Goal: Transaction & Acquisition: Download file/media

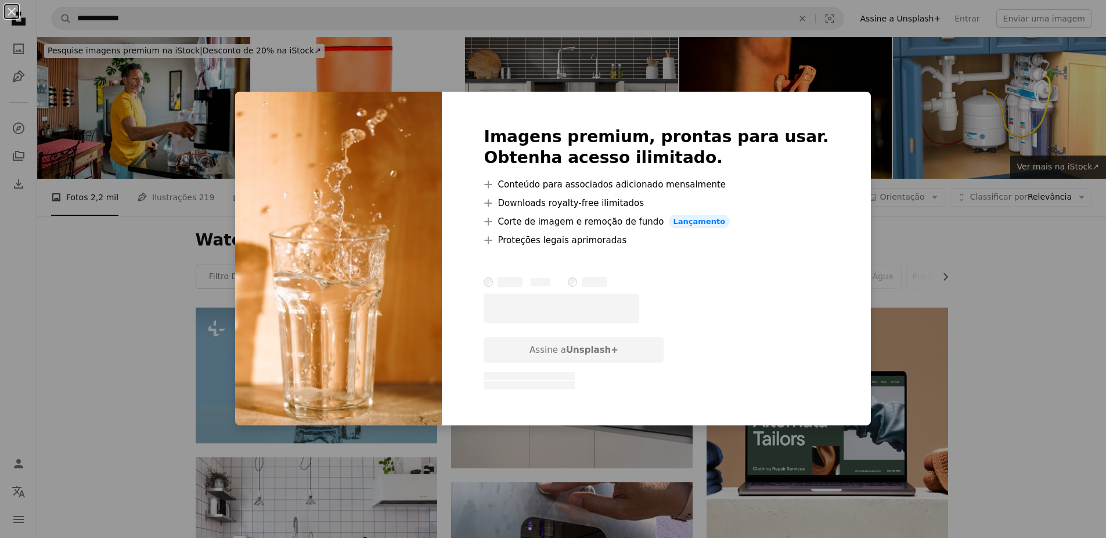
scroll to position [732, 0]
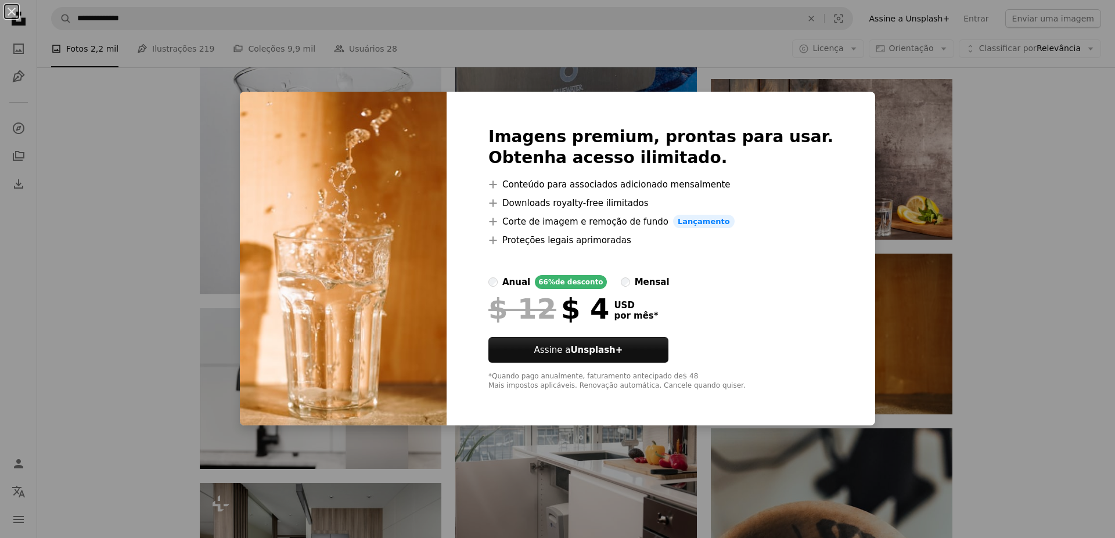
click at [1041, 224] on div "An X shape Imagens premium, prontas para usar. Obtenha acesso ilimitado. A plus…" at bounding box center [557, 269] width 1115 height 538
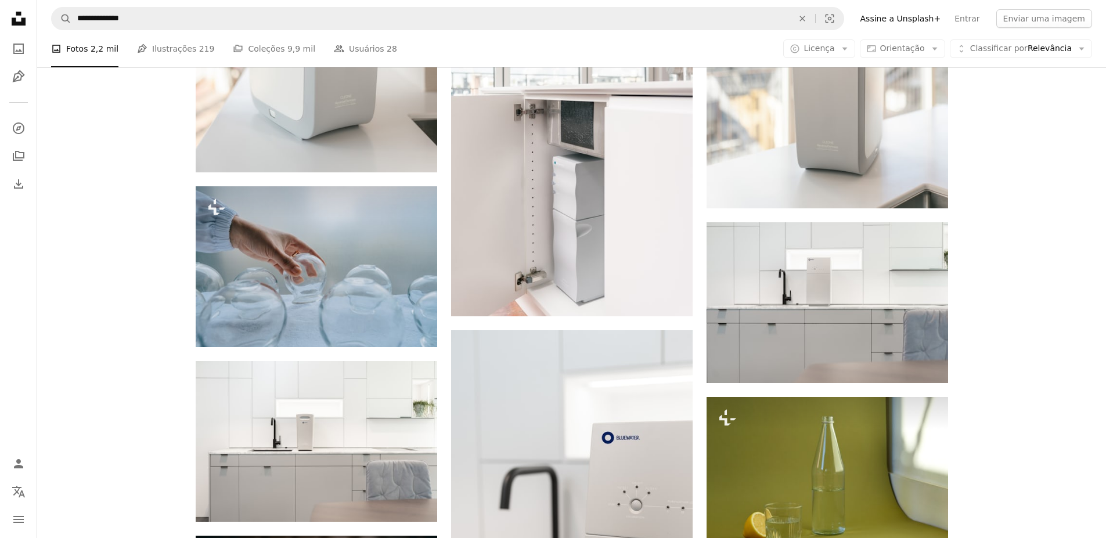
scroll to position [5748, 0]
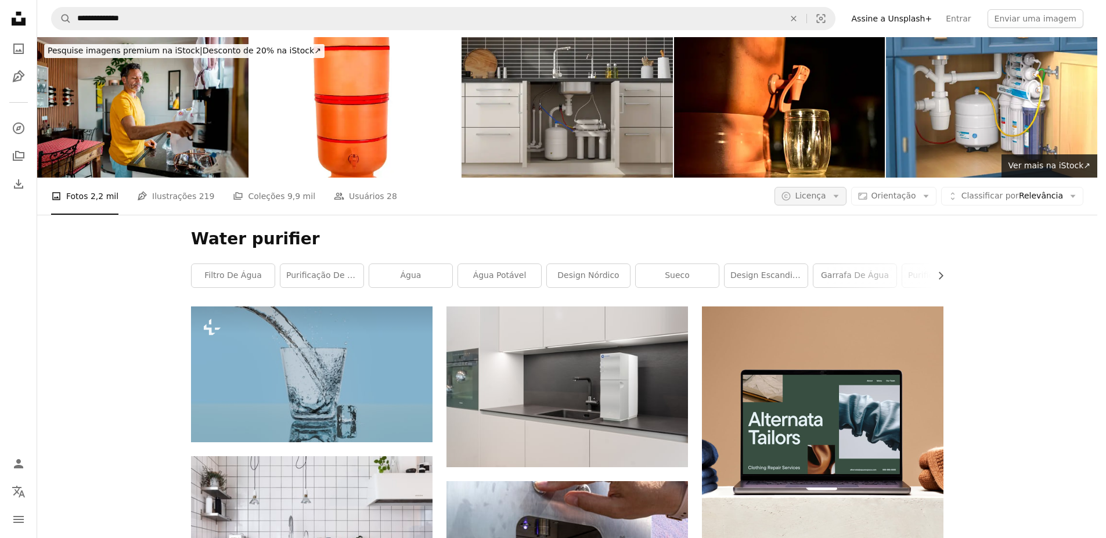
click at [846, 187] on button "A copyright icon © Licença Arrow down" at bounding box center [810, 196] width 71 height 19
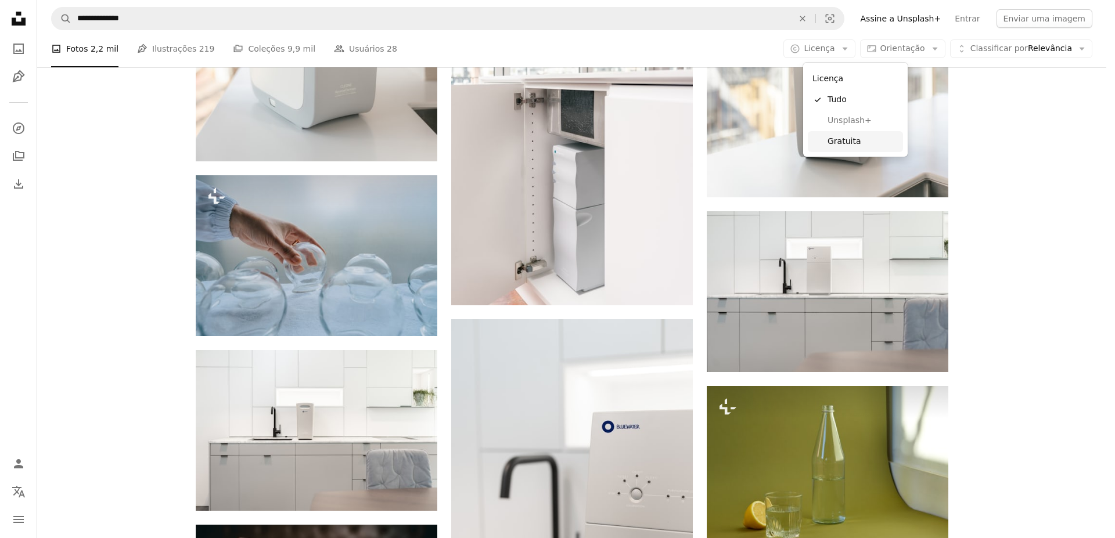
click at [849, 141] on span "Gratuita" at bounding box center [862, 142] width 71 height 12
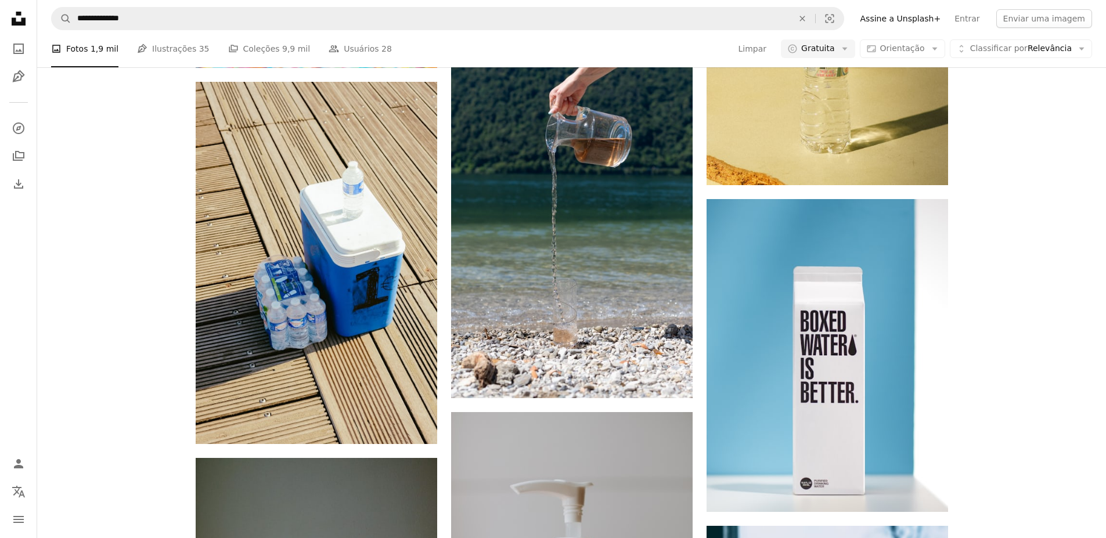
scroll to position [8256, 0]
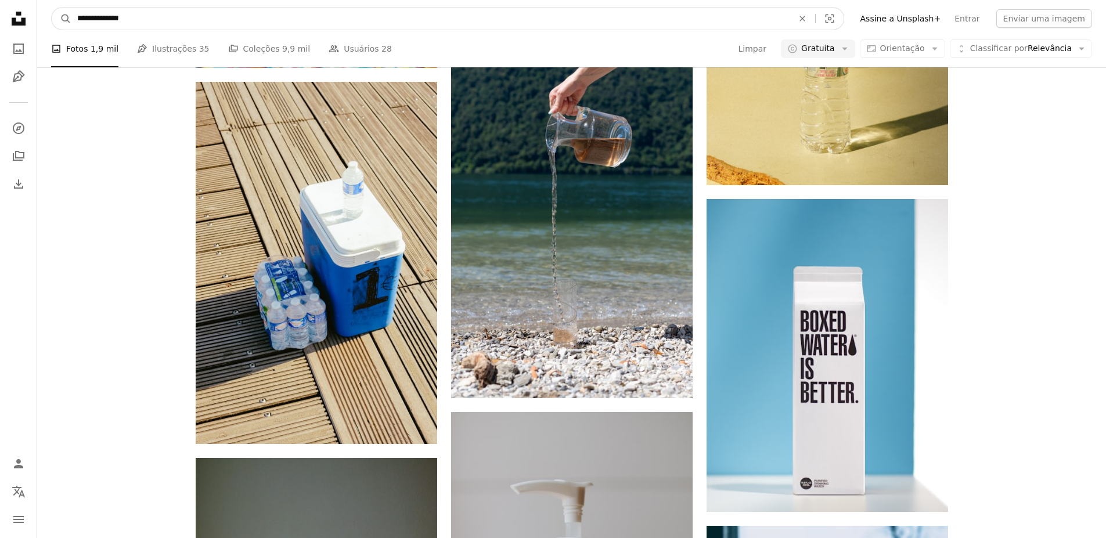
click at [230, 20] on input "**********" at bounding box center [430, 19] width 718 height 22
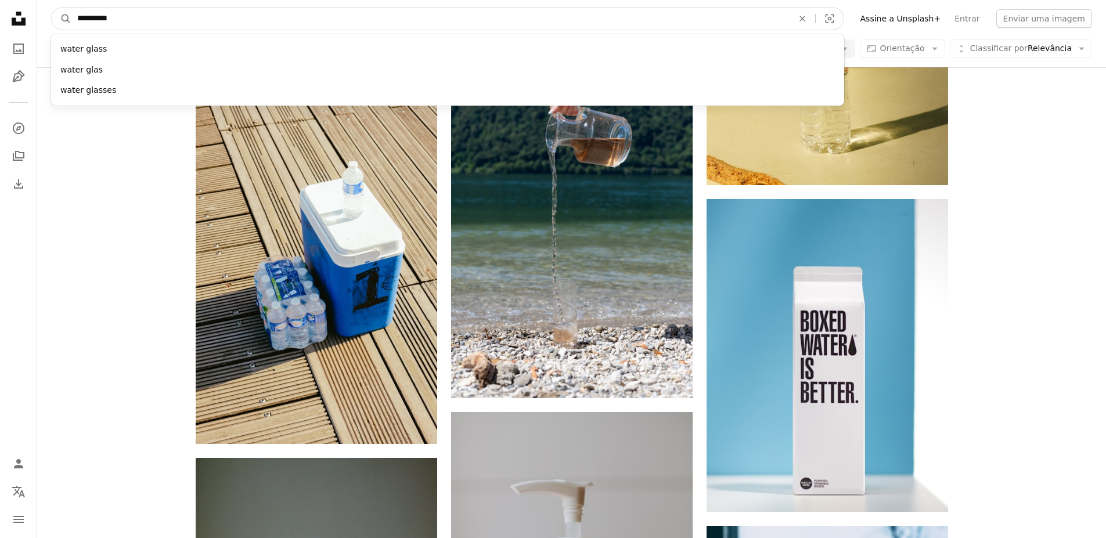
type input "**********"
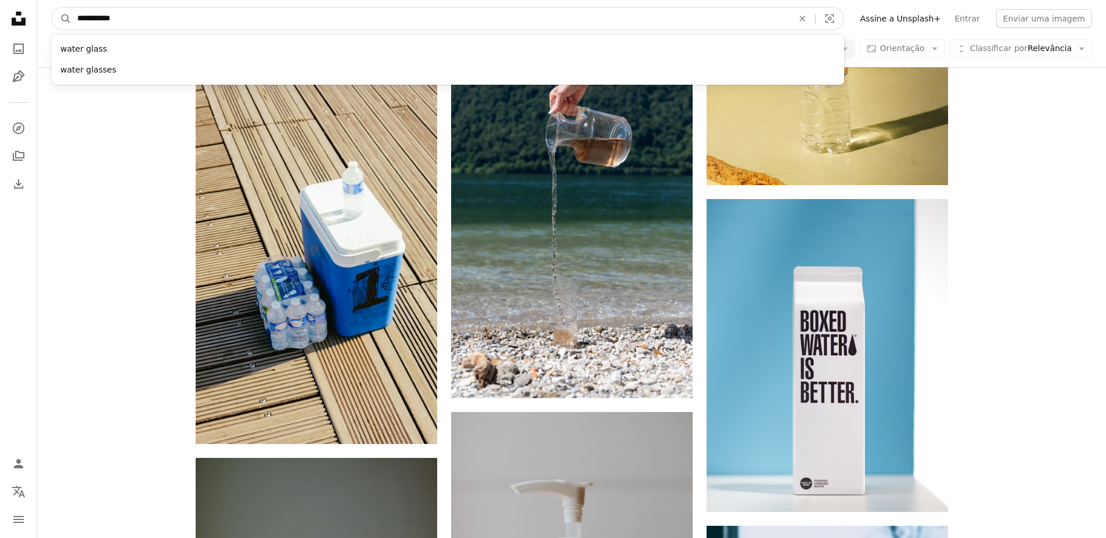
click button "A magnifying glass" at bounding box center [62, 19] width 20 height 22
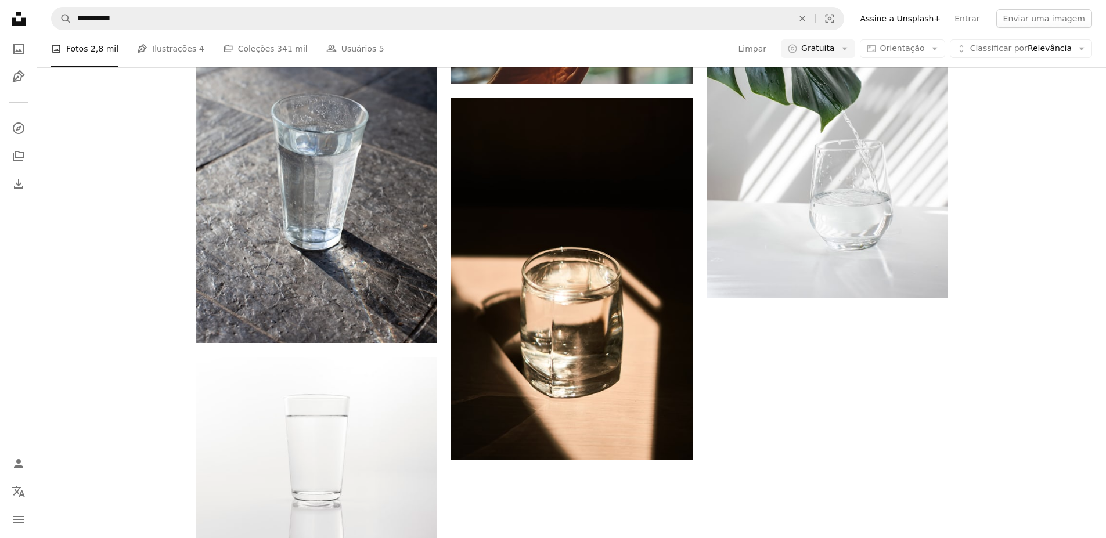
scroll to position [523, 0]
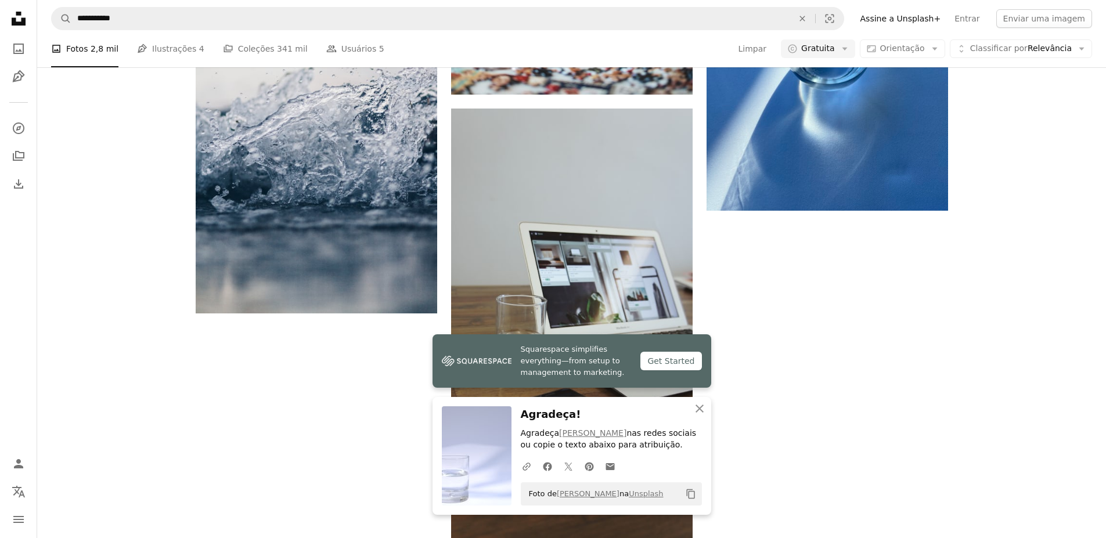
scroll to position [1045, 0]
